Goal: Navigation & Orientation: Find specific page/section

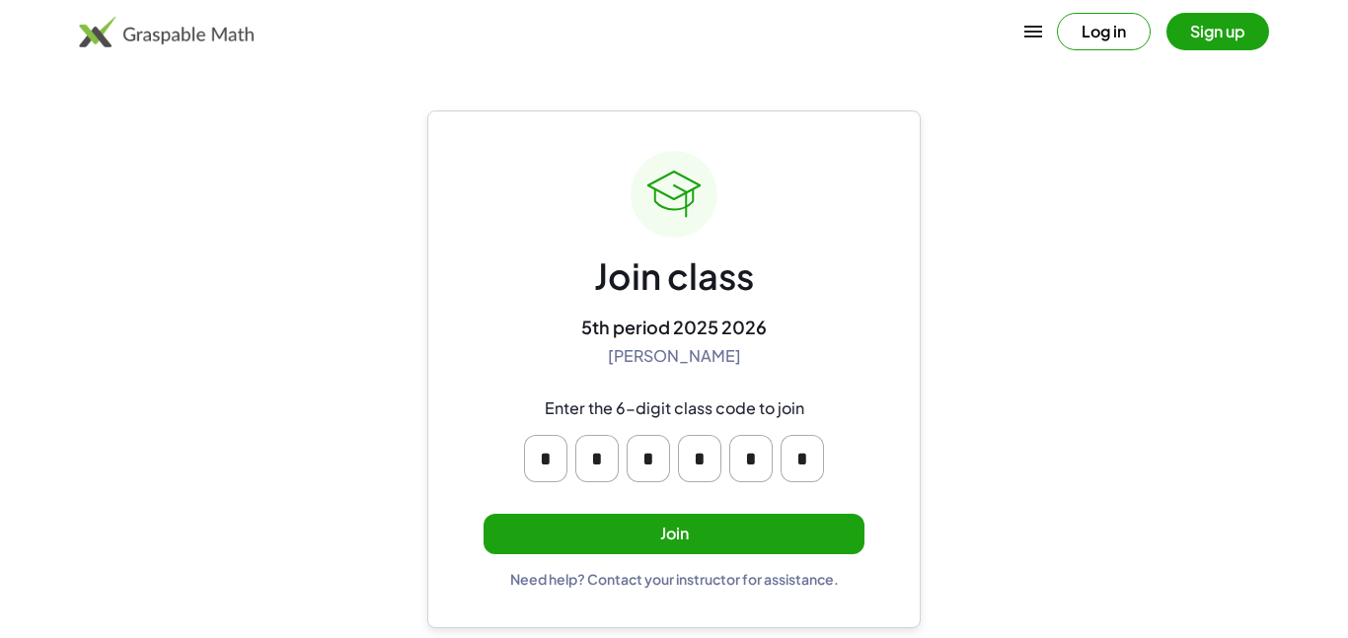
click at [636, 535] on button "Join" at bounding box center [673, 534] width 381 height 40
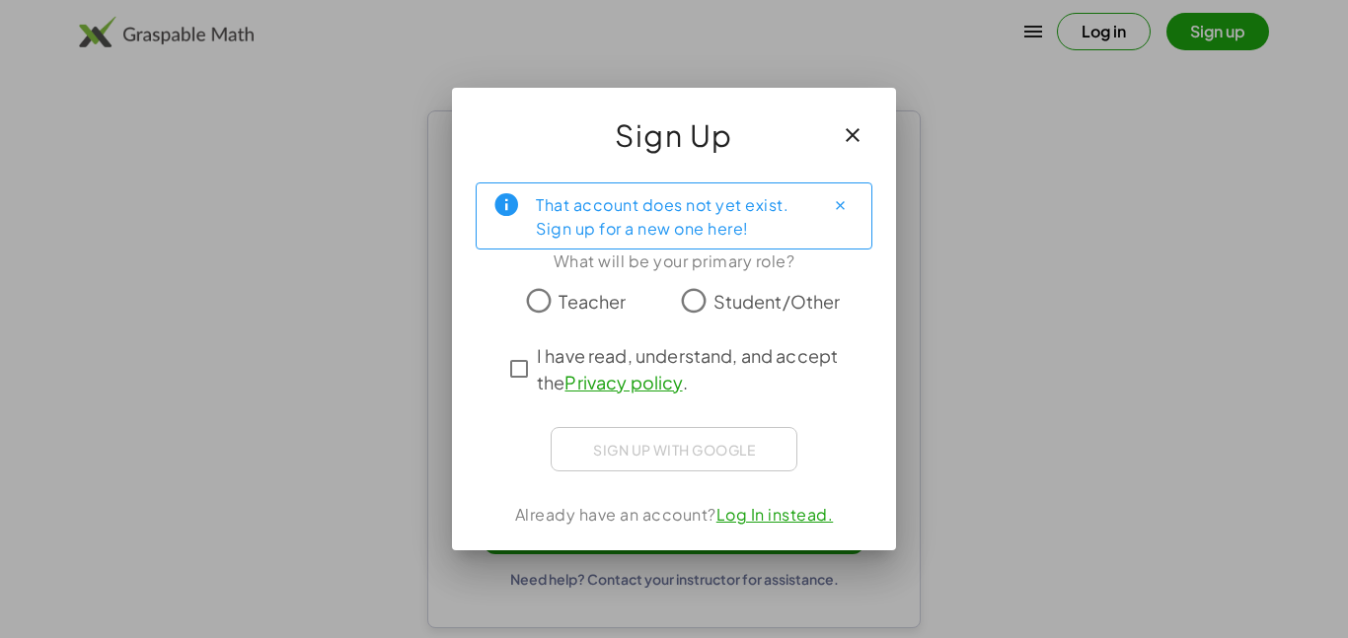
click at [751, 303] on span "Student/Other" at bounding box center [776, 301] width 127 height 27
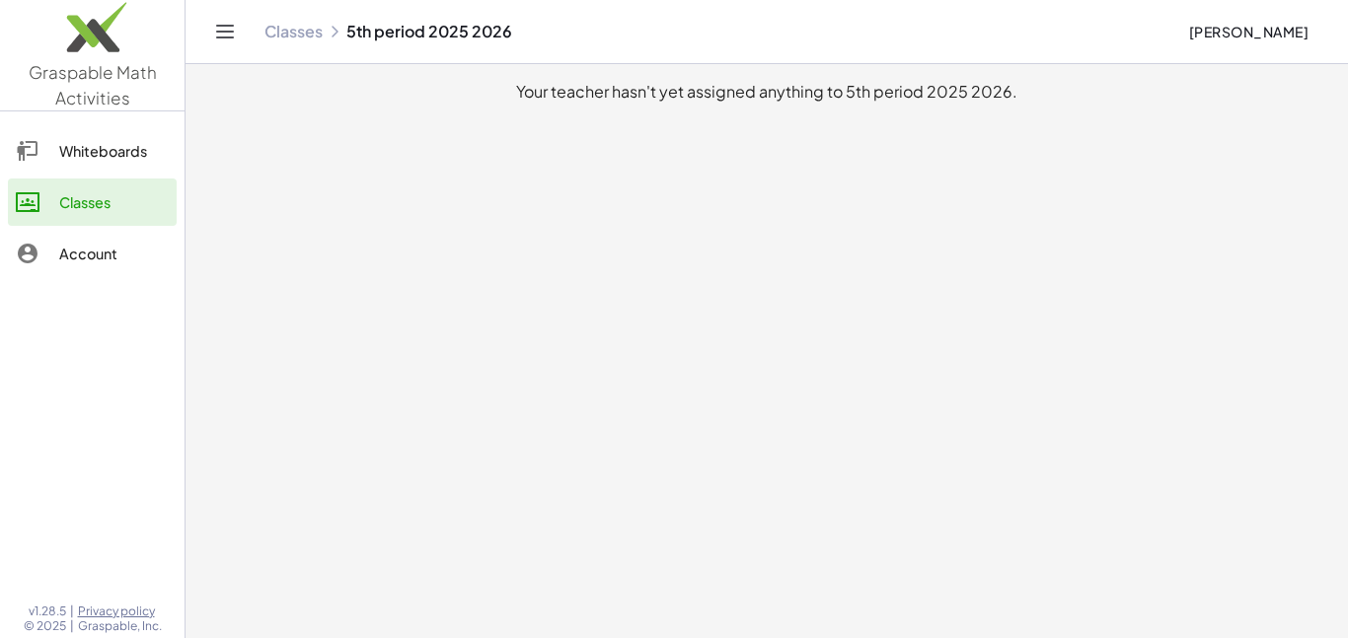
click at [97, 162] on div "Whiteboards" at bounding box center [114, 151] width 110 height 24
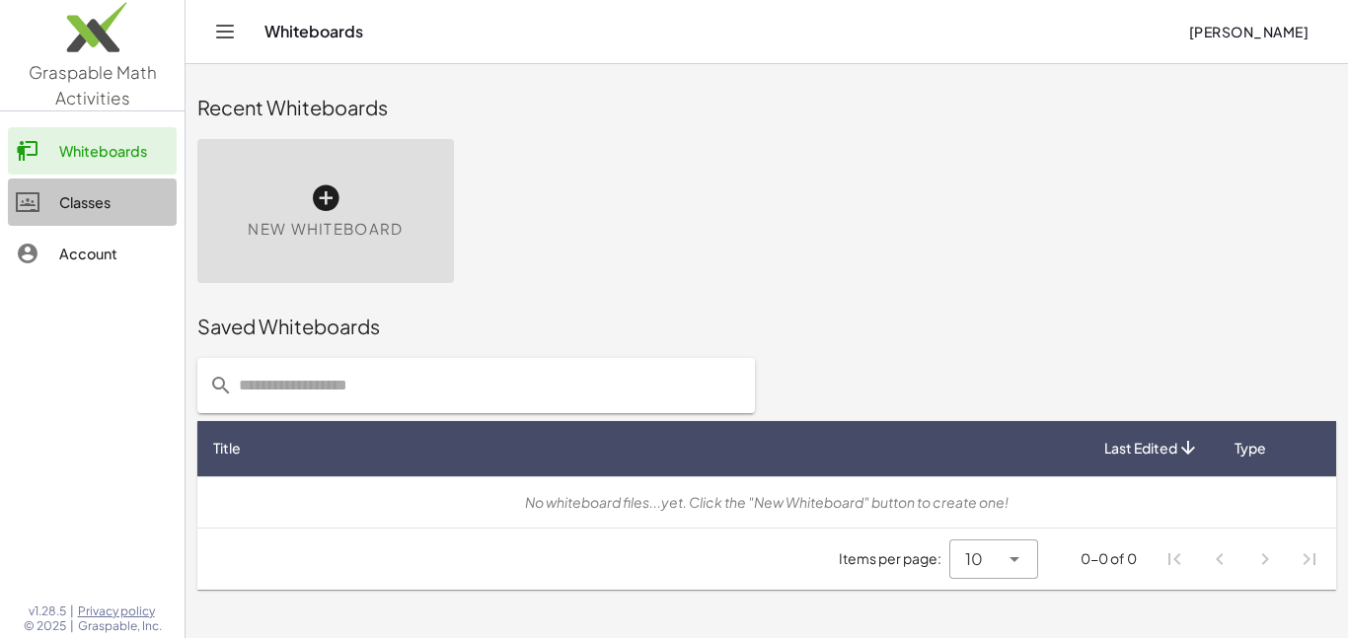
click at [111, 210] on div "Classes" at bounding box center [114, 202] width 110 height 24
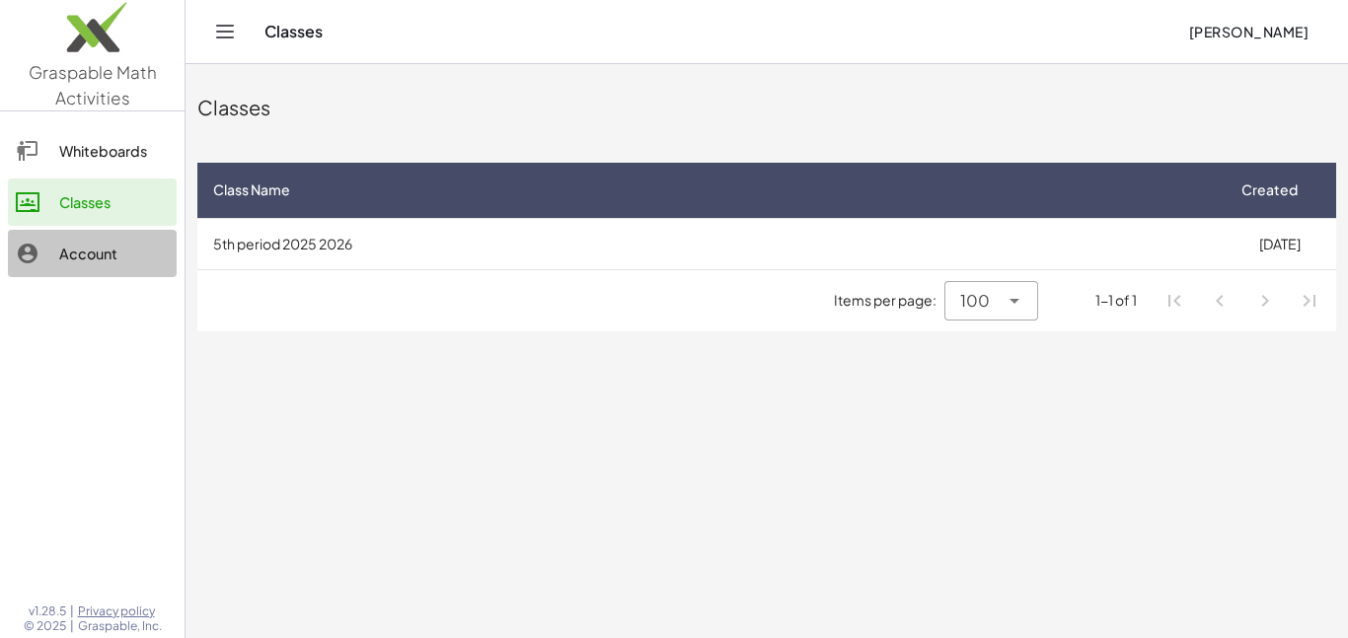
click at [120, 251] on div "Account" at bounding box center [114, 254] width 110 height 24
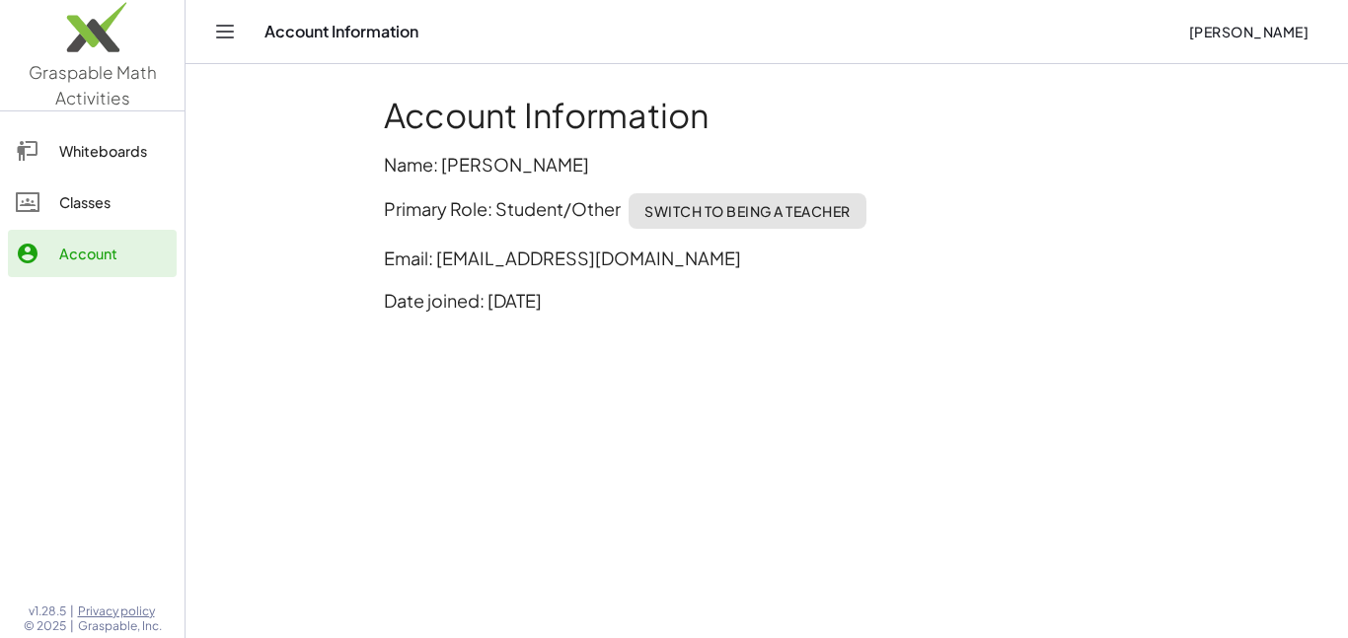
click at [95, 225] on link "Classes" at bounding box center [92, 202] width 169 height 47
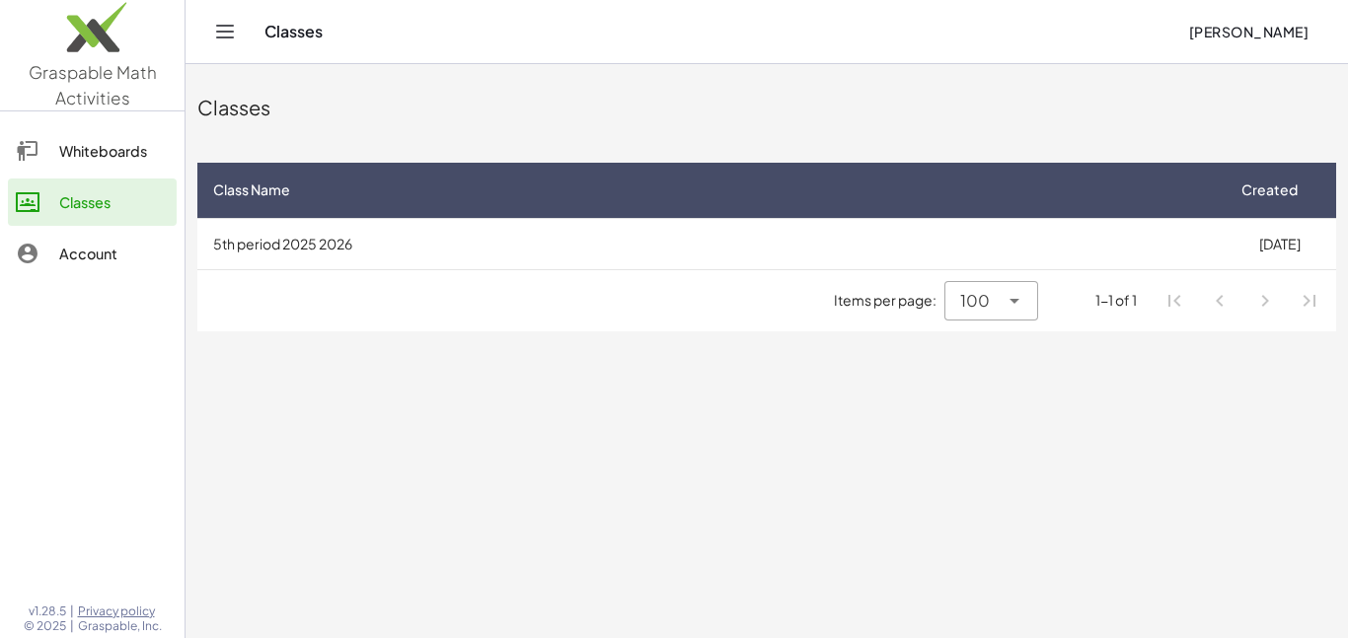
click at [113, 267] on link "Account" at bounding box center [92, 253] width 169 height 47
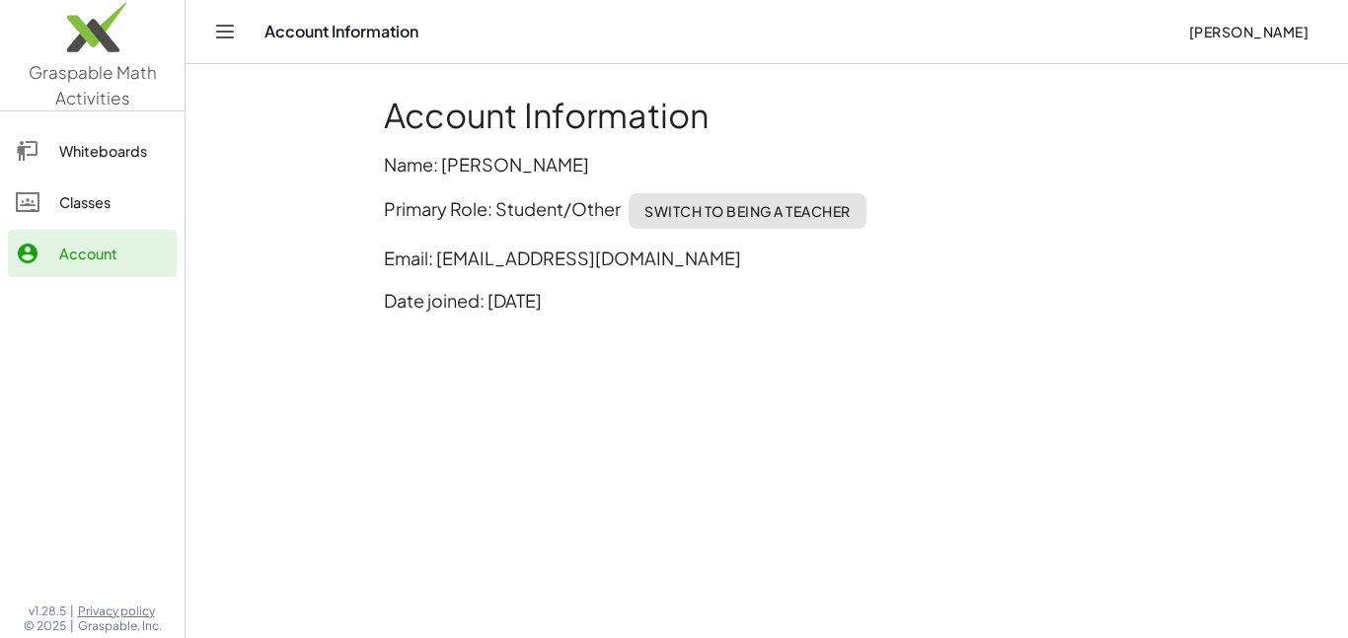
click at [98, 206] on div "Classes" at bounding box center [114, 202] width 110 height 24
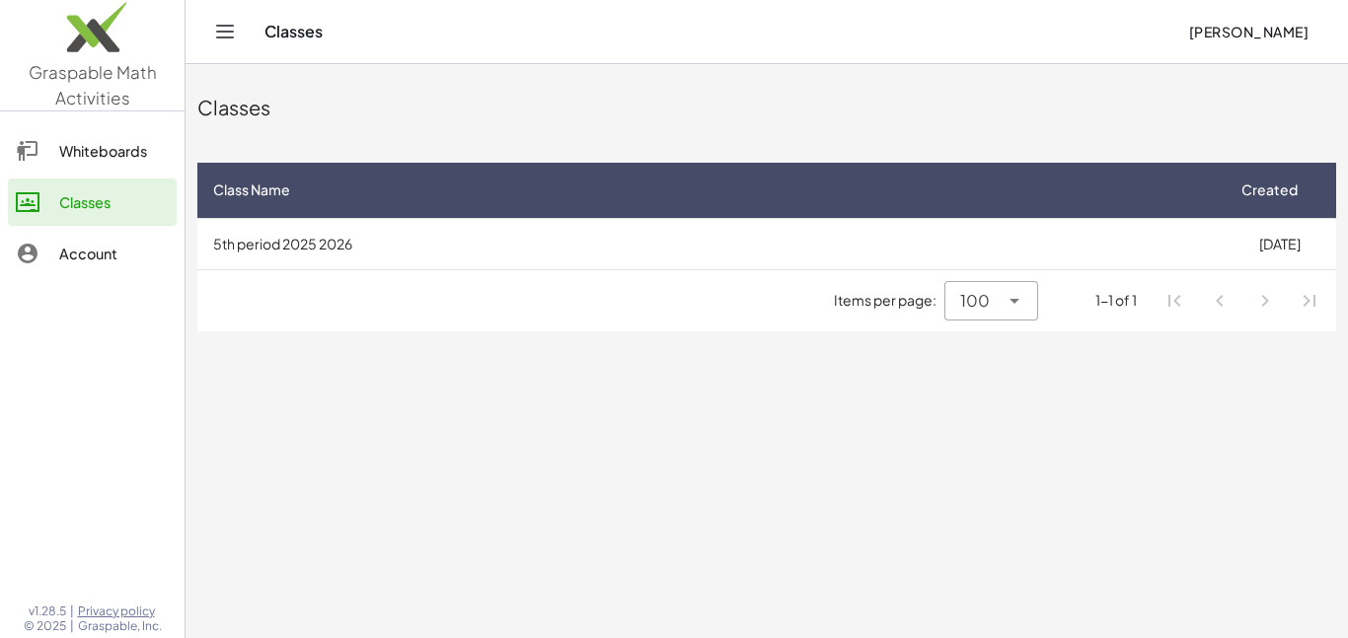
click at [69, 200] on div "Classes" at bounding box center [114, 202] width 110 height 24
click at [79, 164] on link "Whiteboards" at bounding box center [92, 150] width 169 height 47
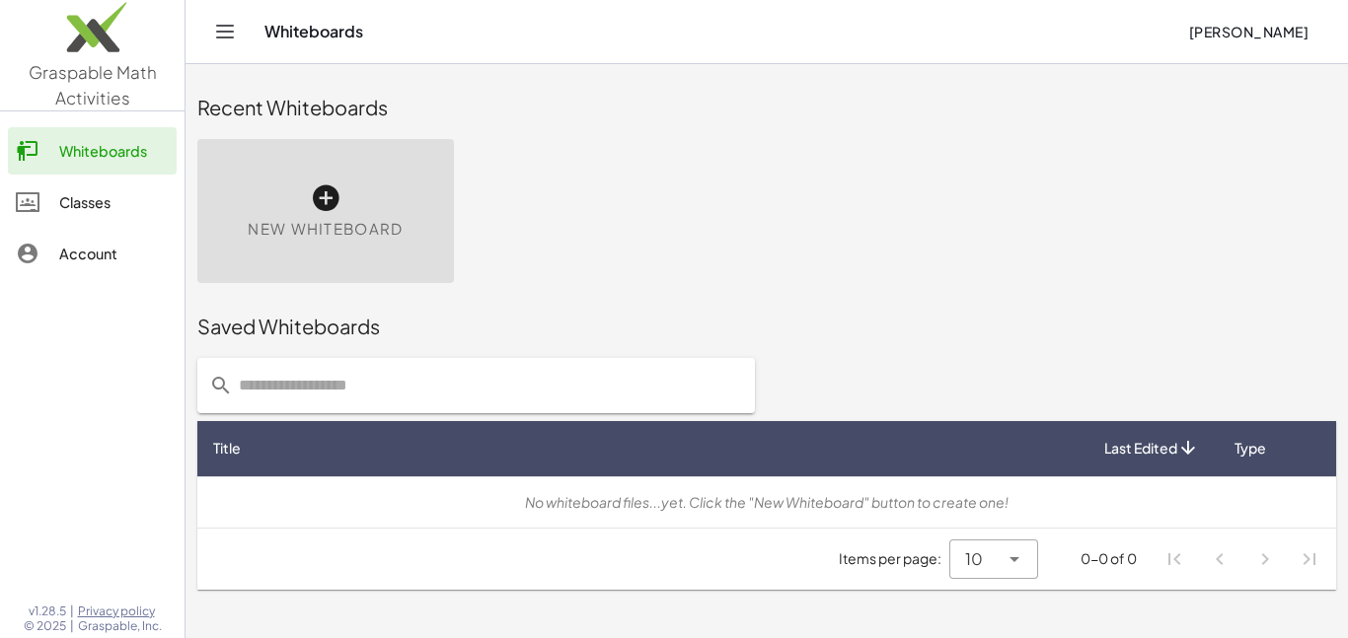
click at [102, 203] on div "Classes" at bounding box center [114, 202] width 110 height 24
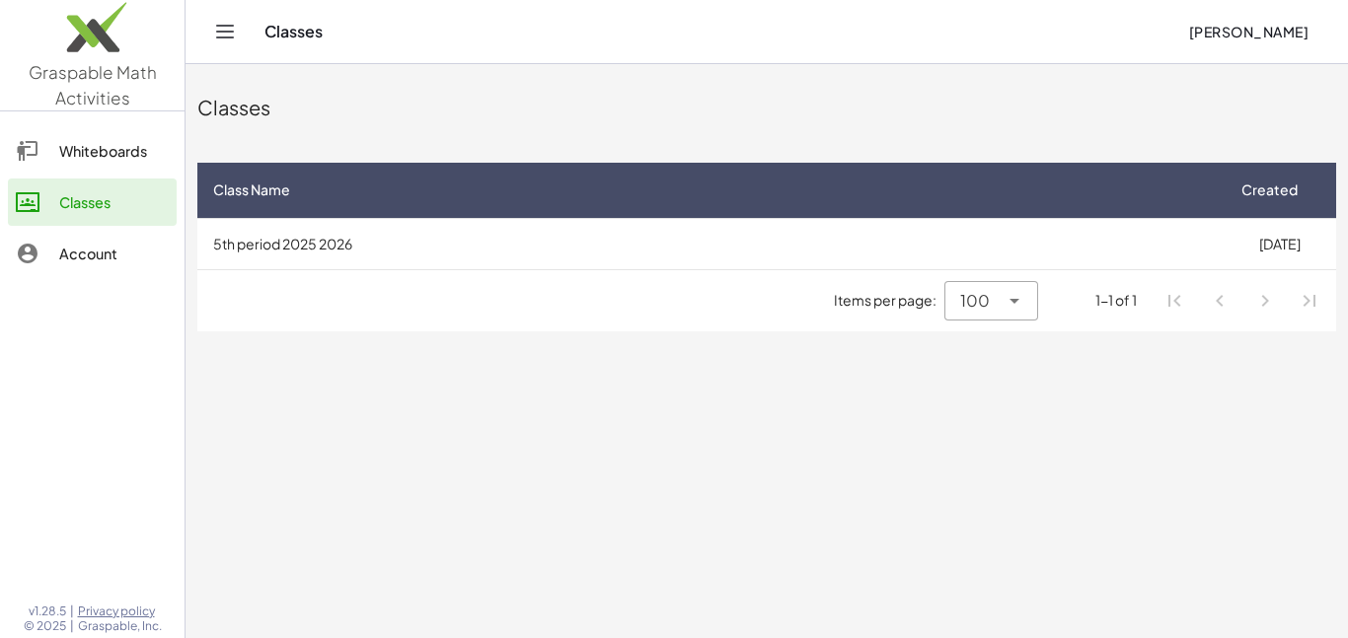
click at [372, 243] on td "5th period 2025 2026" at bounding box center [709, 243] width 1025 height 51
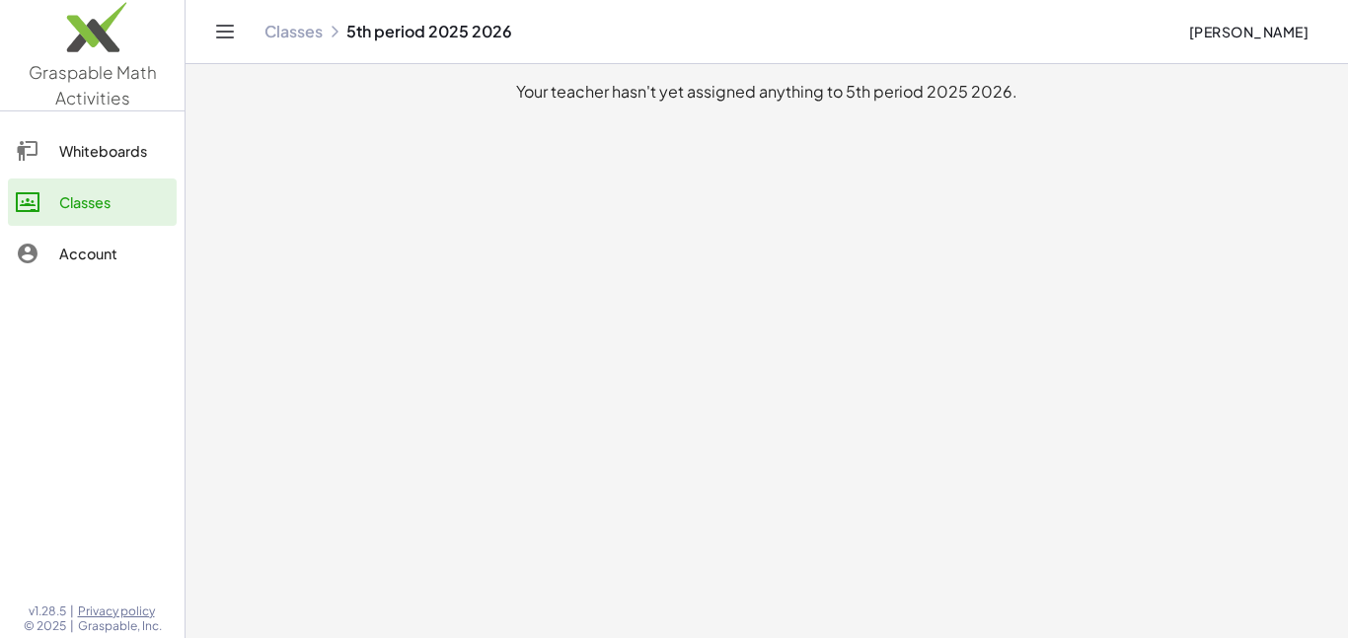
click at [232, 33] on icon "Toggle navigation" at bounding box center [225, 32] width 24 height 24
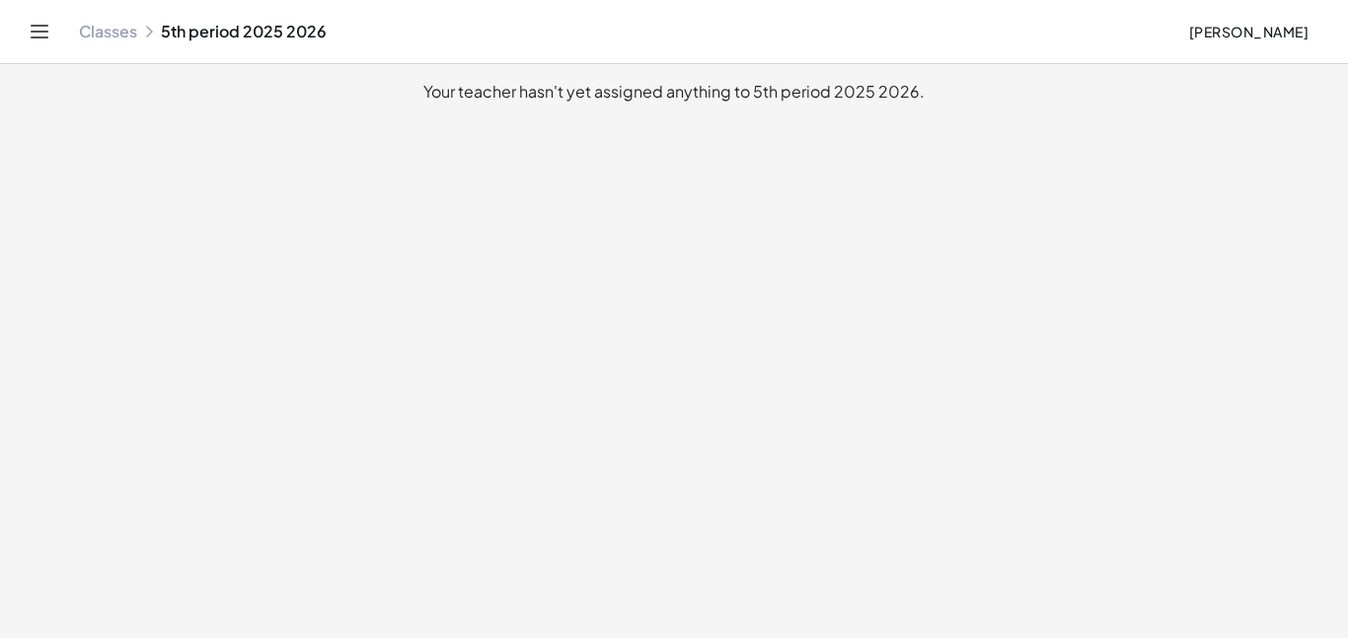
click at [31, 29] on icon "Toggle navigation" at bounding box center [40, 32] width 24 height 24
